Goal: Transaction & Acquisition: Subscribe to service/newsletter

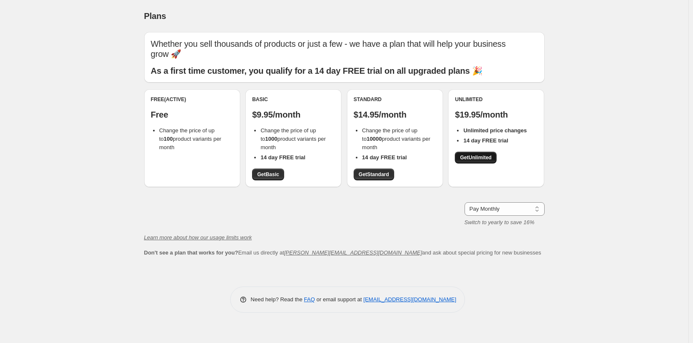
click at [482, 160] on span "Get Unlimited" at bounding box center [476, 157] width 32 height 7
